Goal: Task Accomplishment & Management: Use online tool/utility

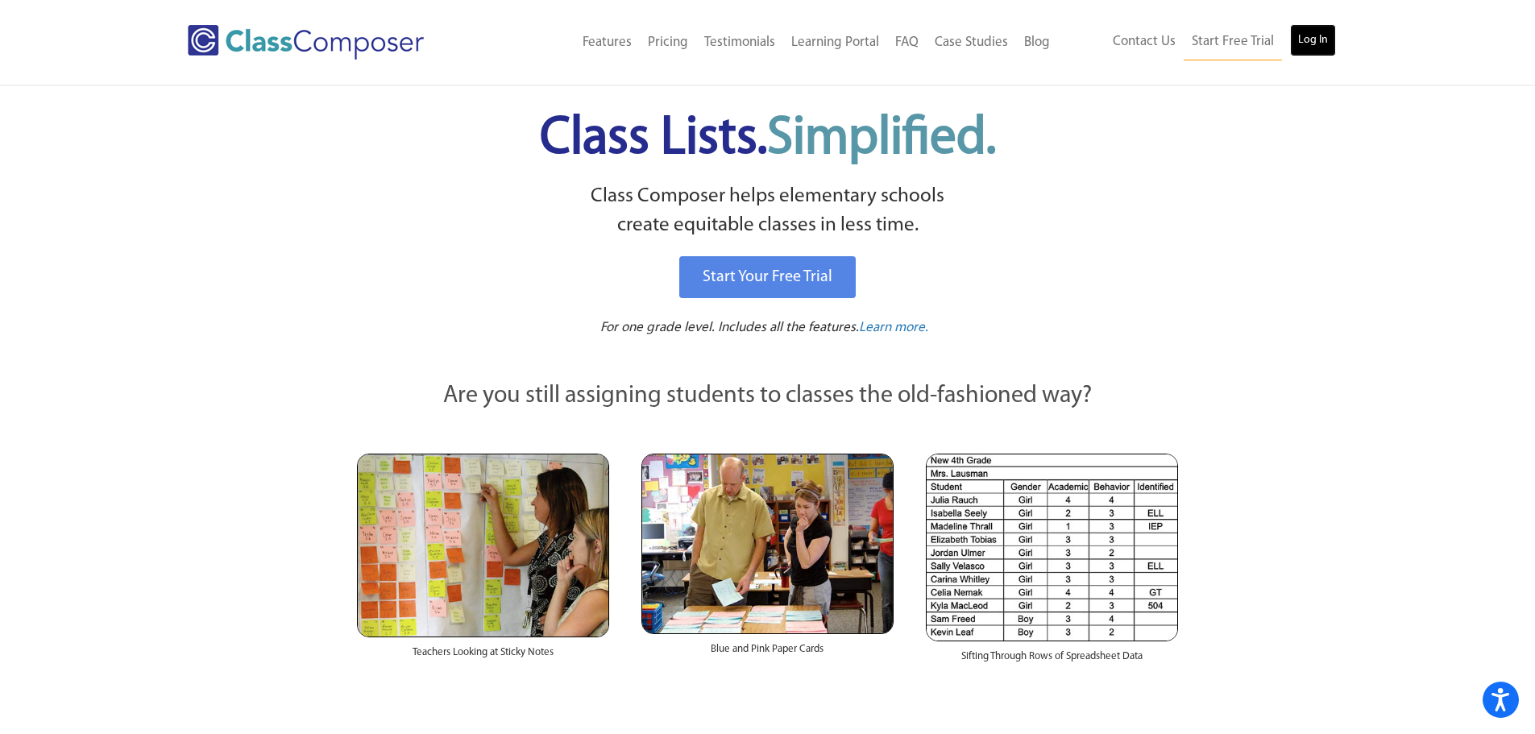
click at [1306, 41] on link "Log In" at bounding box center [1313, 40] width 46 height 32
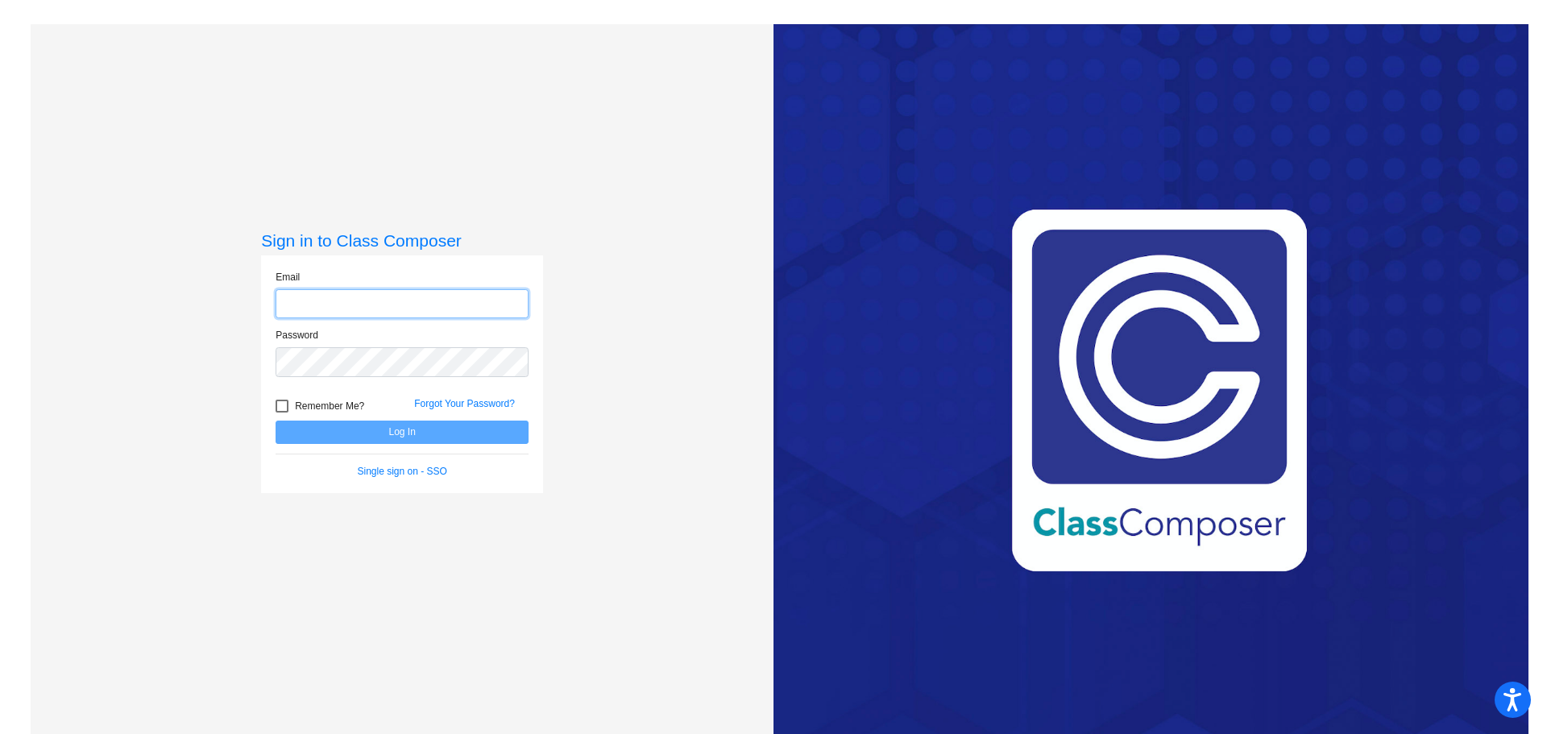
type input "[EMAIL_ADDRESS][DOMAIN_NAME]"
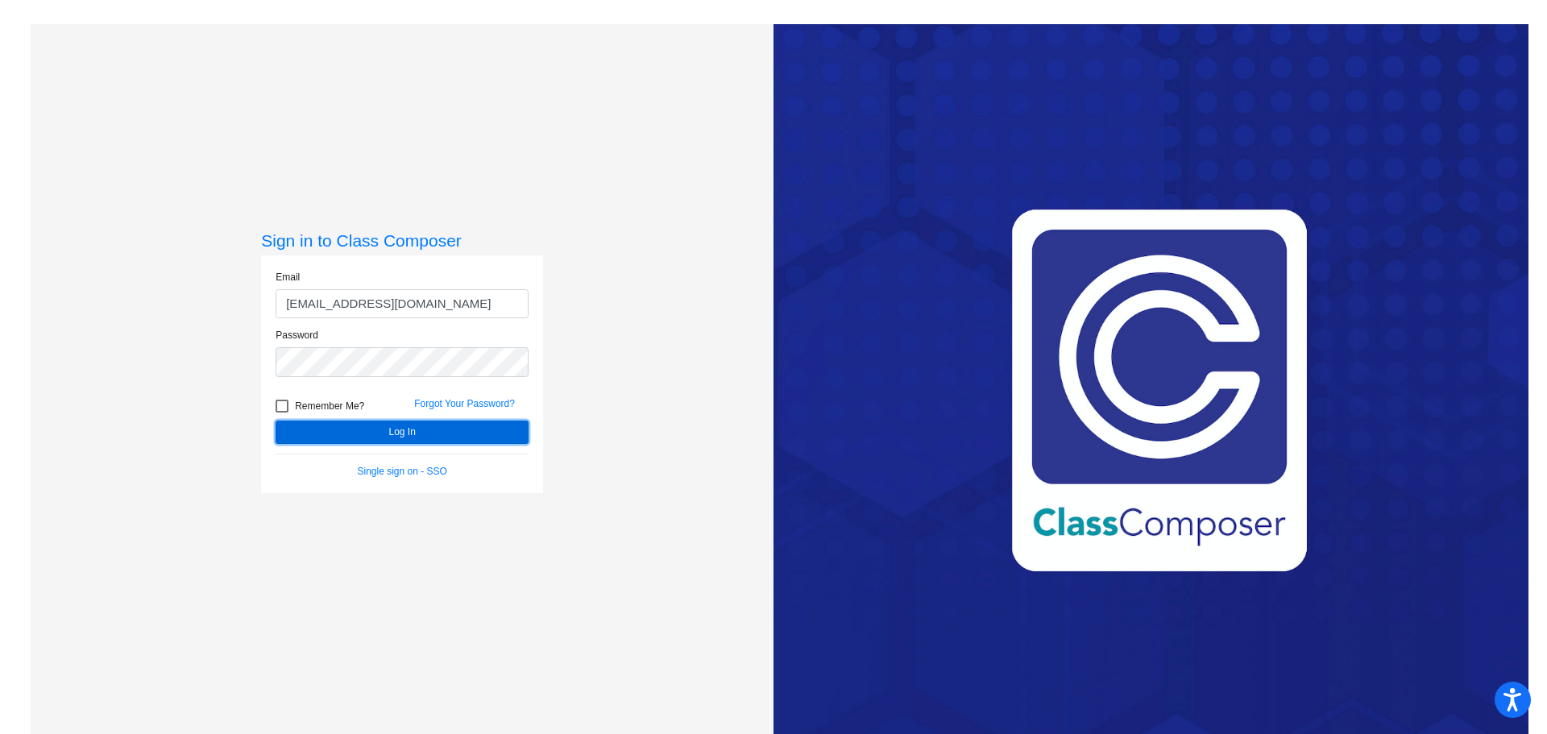
click at [407, 431] on button "Log In" at bounding box center [402, 432] width 253 height 23
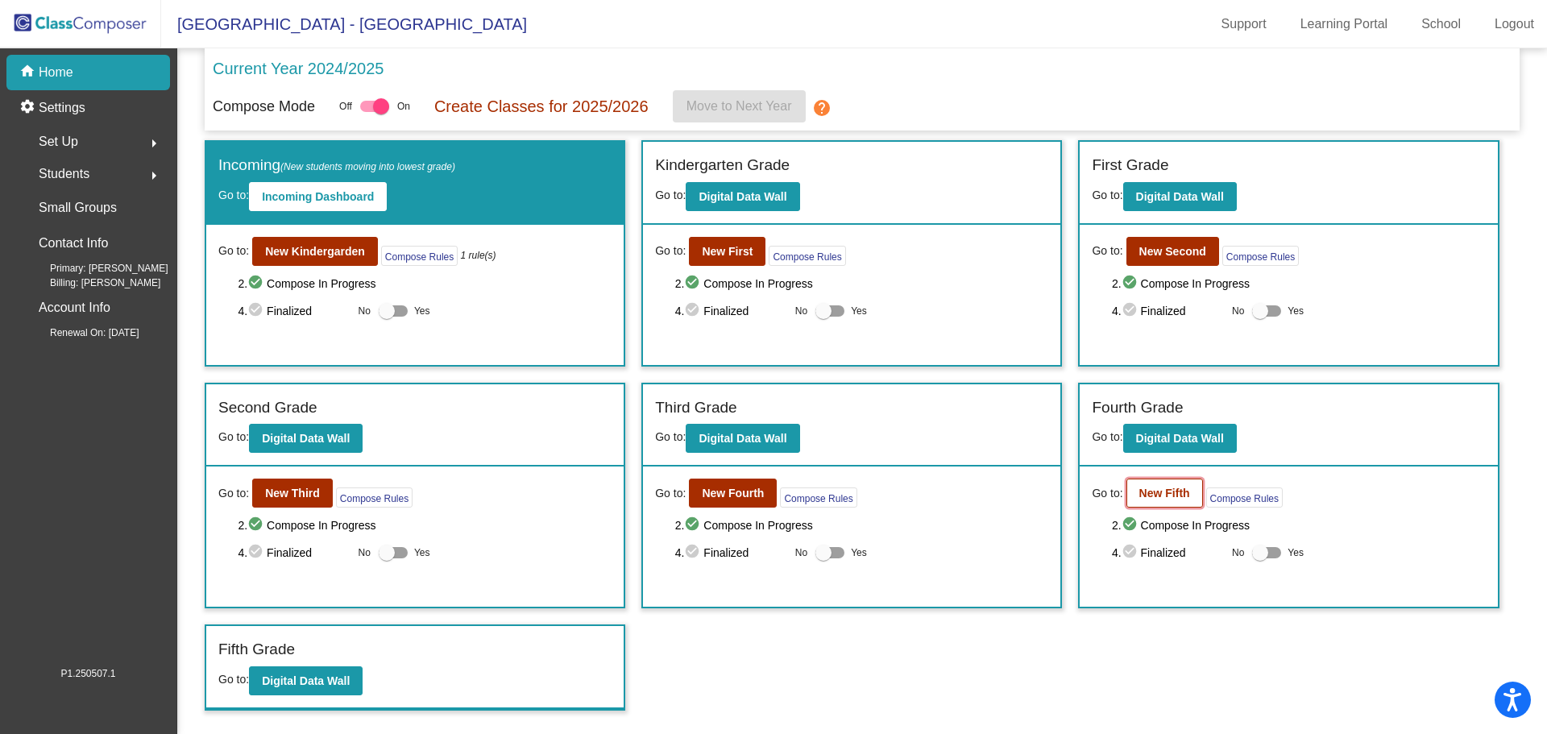
click at [1165, 490] on b "New Fifth" at bounding box center [1165, 493] width 51 height 13
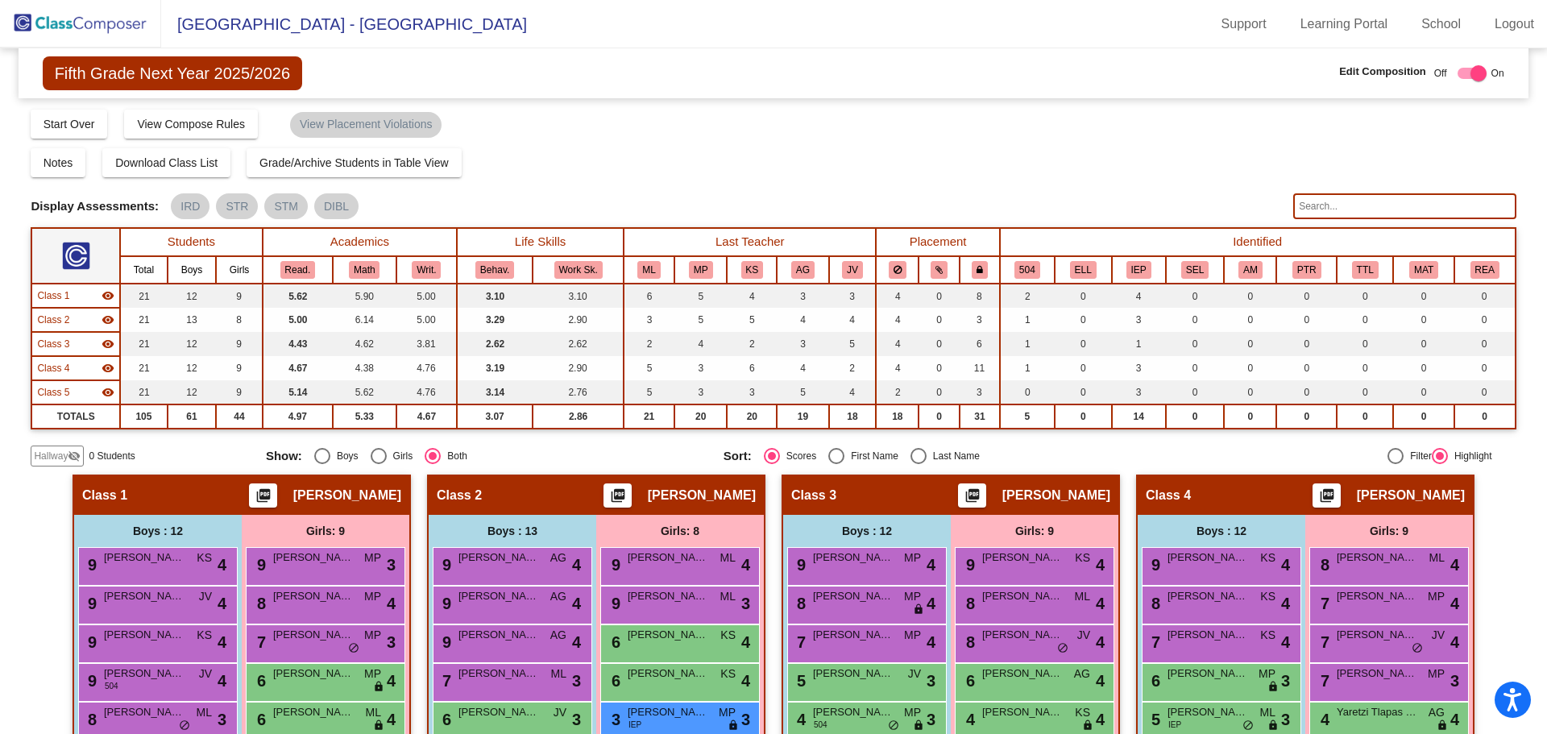
click at [1331, 201] on input "text" at bounding box center [1405, 206] width 222 height 26
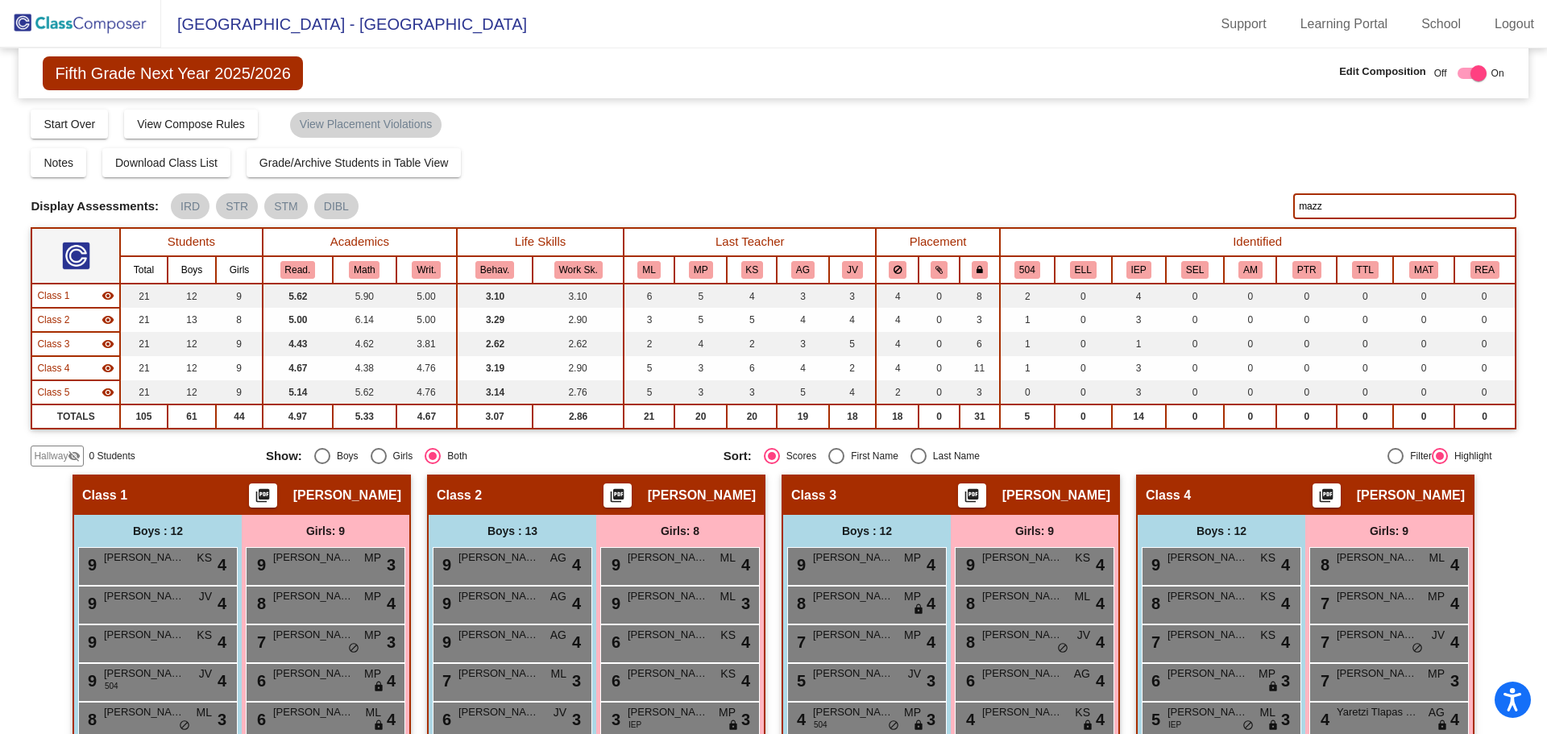
type input "mazz"
